Goal: Information Seeking & Learning: Understand process/instructions

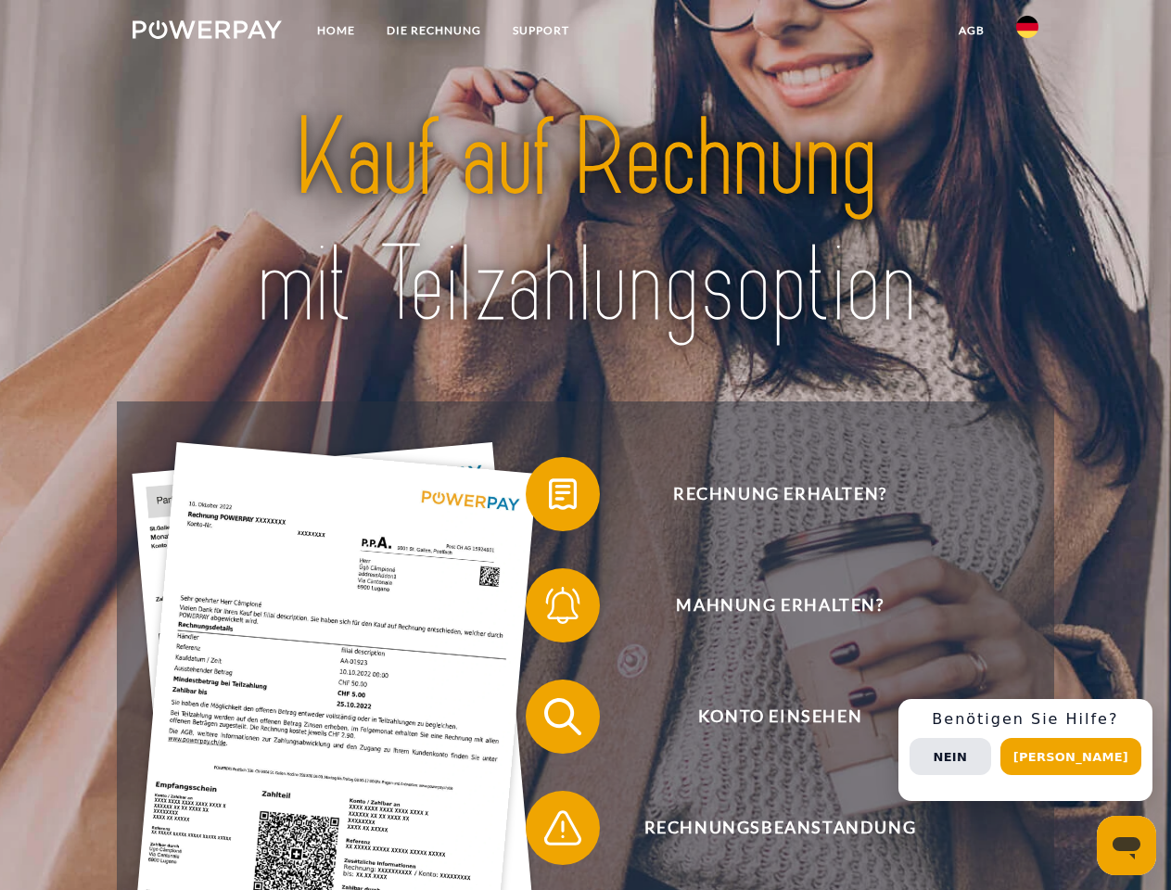
click at [207, 32] on img at bounding box center [207, 29] width 149 height 19
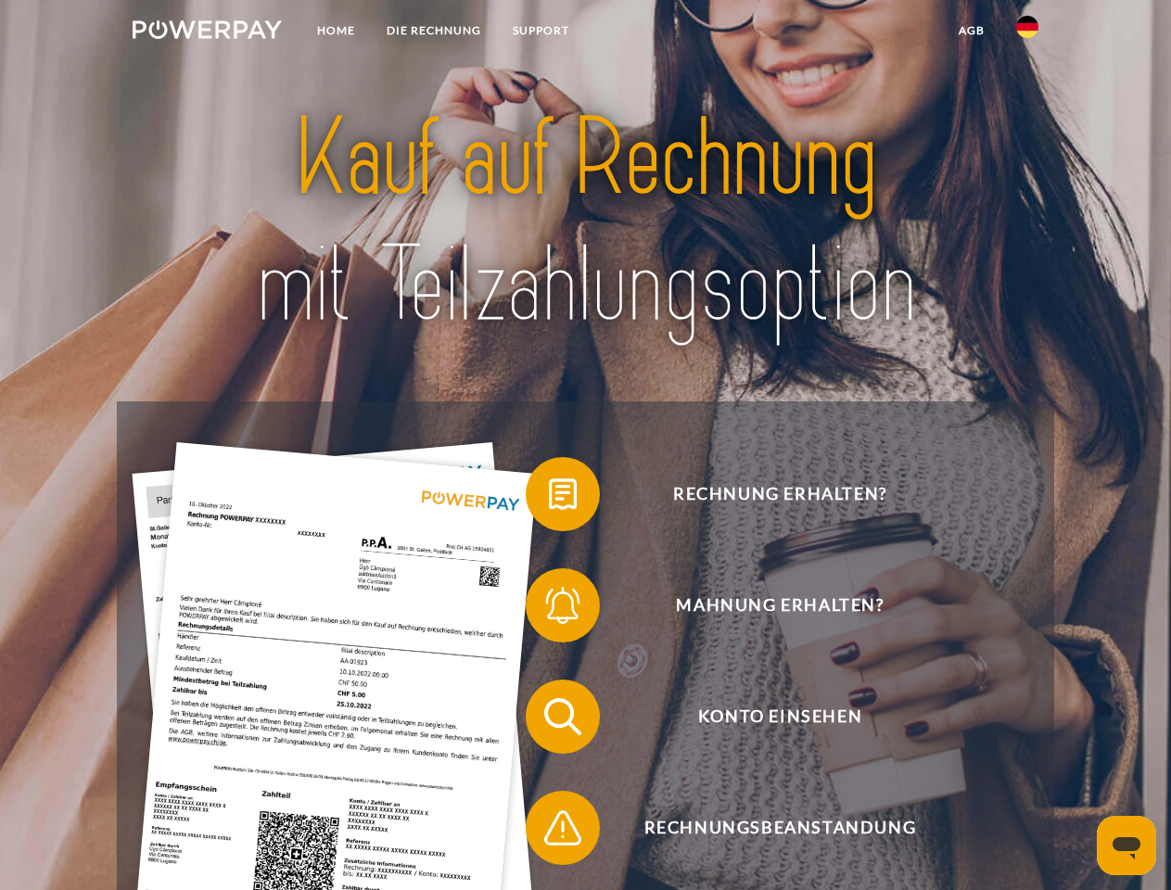
click at [1027, 32] on img at bounding box center [1027, 27] width 22 height 22
click at [971, 31] on link "agb" at bounding box center [971, 30] width 57 height 33
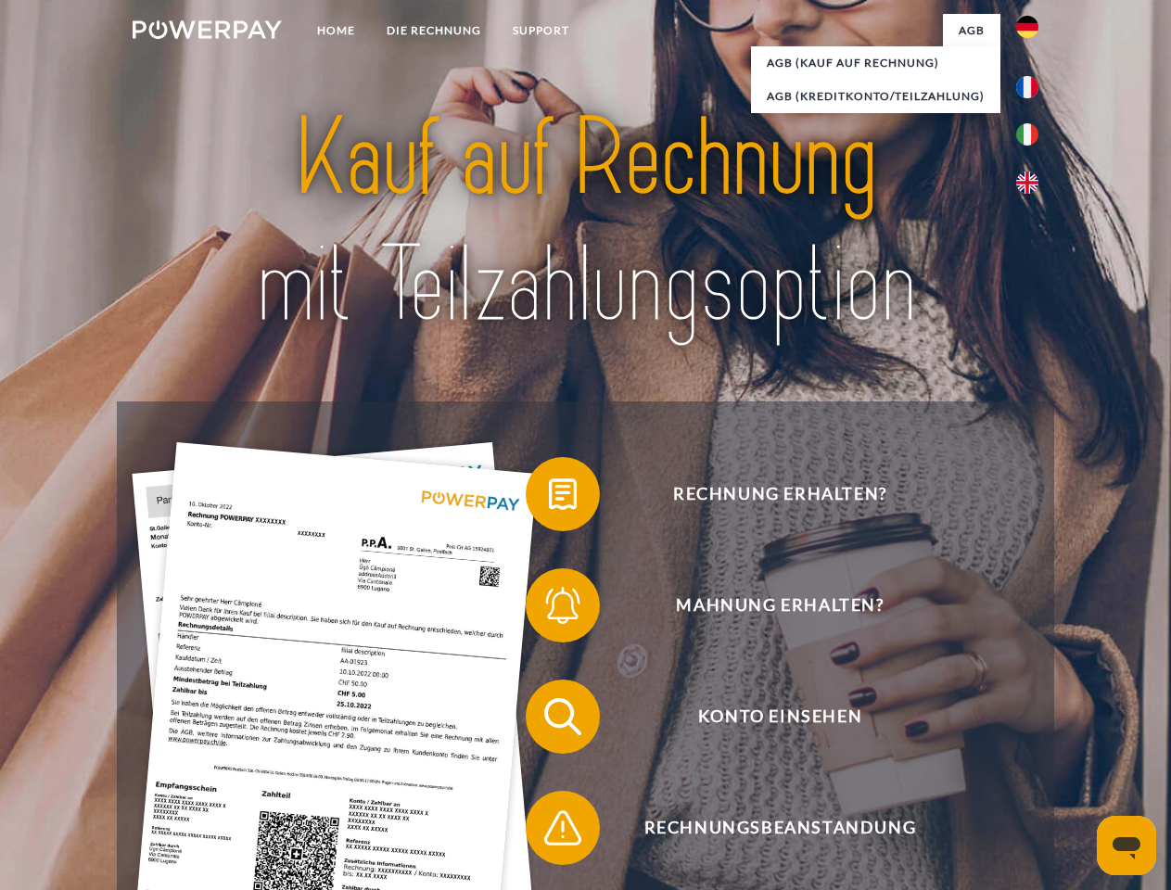
click at [549, 498] on span at bounding box center [535, 494] width 93 height 93
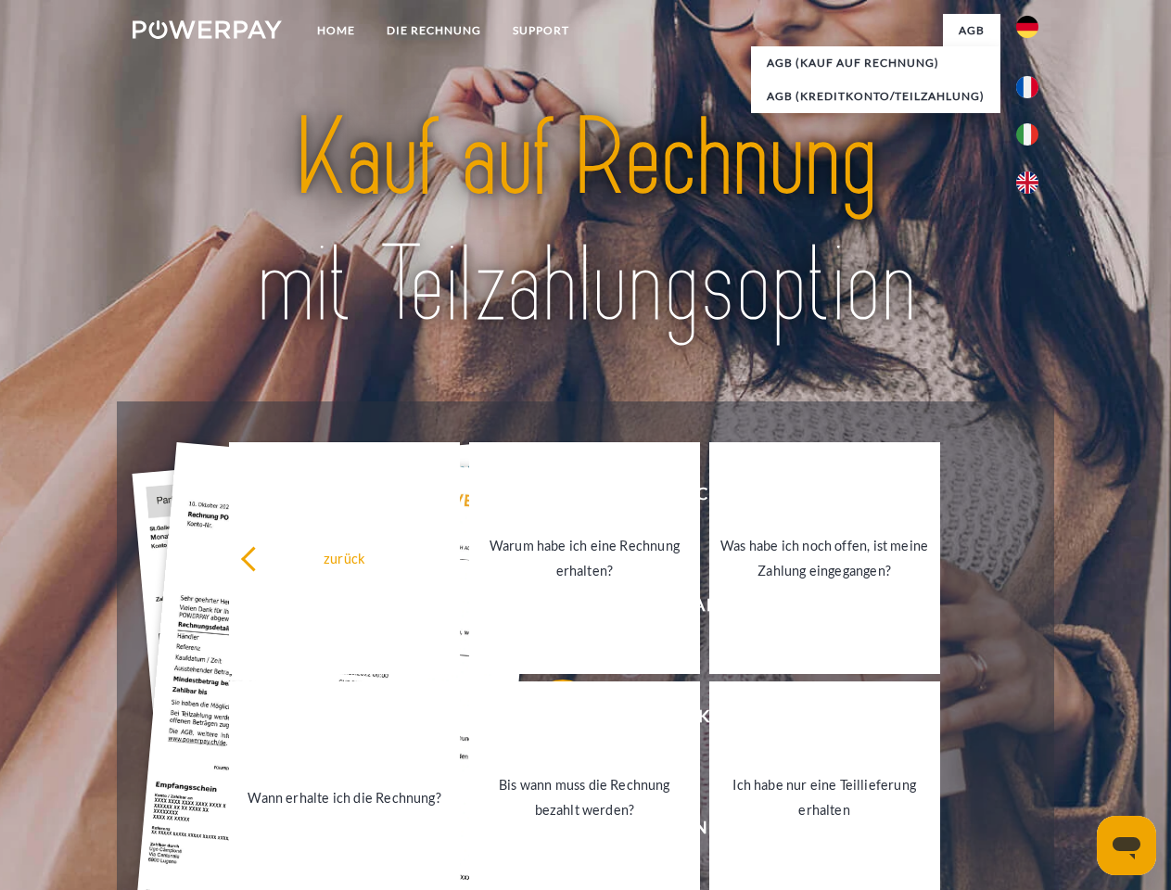
click at [549, 609] on link "Warum habe ich eine Rechnung erhalten?" at bounding box center [584, 558] width 231 height 232
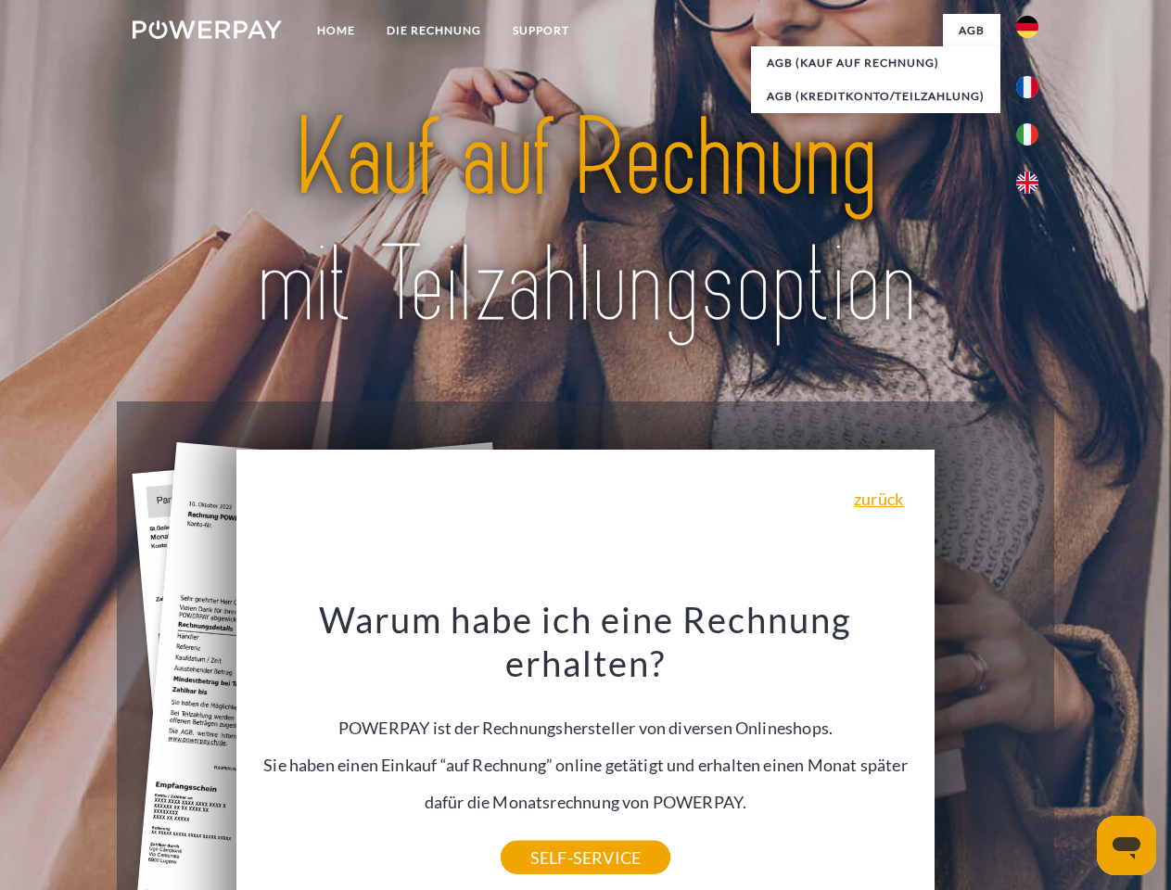
click at [549, 720] on div "Warum habe ich eine Rechnung erhalten? POWERPAY ist der Rechnungshersteller von…" at bounding box center [586, 727] width 677 height 261
click at [549, 832] on div "Warum habe ich eine Rechnung erhalten? POWERPAY ist der Rechnungshersteller von…" at bounding box center [586, 727] width 677 height 261
click at [1032, 750] on div "Rechnung erhalten? Mahnung erhalten? Konto einsehen" at bounding box center [585, 772] width 936 height 742
click at [987, 754] on span "Konto einsehen" at bounding box center [780, 717] width 454 height 74
click at [1077, 757] on header "Home DIE RECHNUNG SUPPORT" at bounding box center [585, 640] width 1171 height 1280
